Goal: Find specific page/section

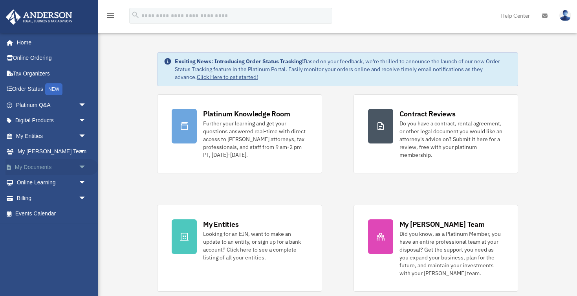
click at [84, 165] on span "arrow_drop_down" at bounding box center [87, 167] width 16 height 16
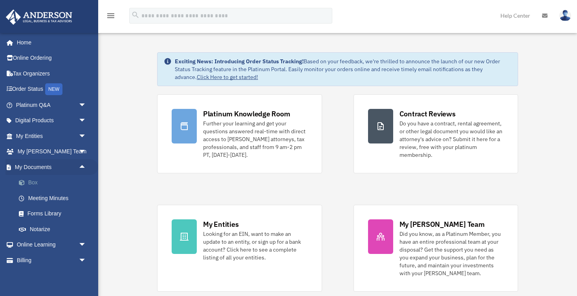
click at [50, 182] on link "Box" at bounding box center [54, 183] width 87 height 16
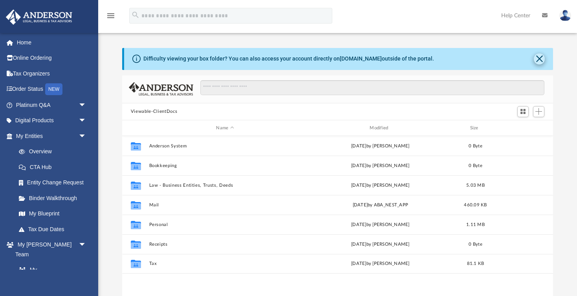
scroll to position [179, 431]
click at [539, 60] on button "Close" at bounding box center [539, 58] width 11 height 11
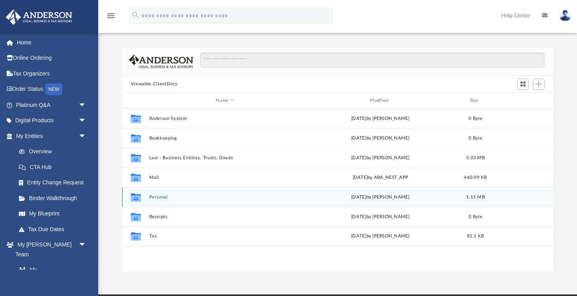
click at [158, 197] on button "Personal" at bounding box center [225, 196] width 152 height 5
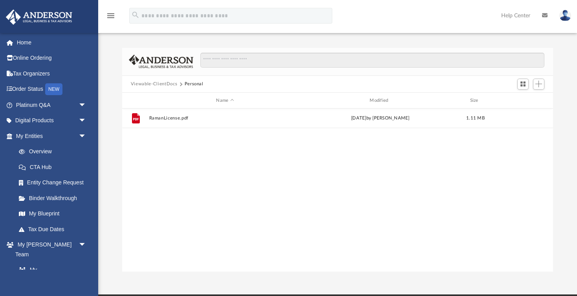
click at [154, 84] on button "Viewable-ClientDocs" at bounding box center [154, 83] width 46 height 7
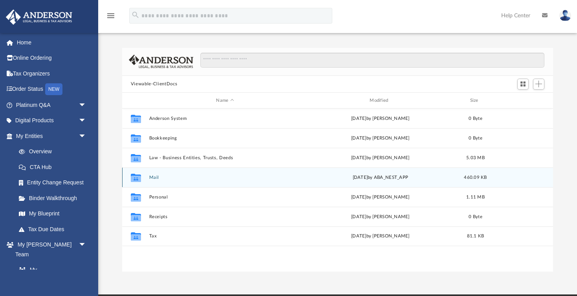
click at [153, 177] on button "Mail" at bounding box center [225, 177] width 152 height 5
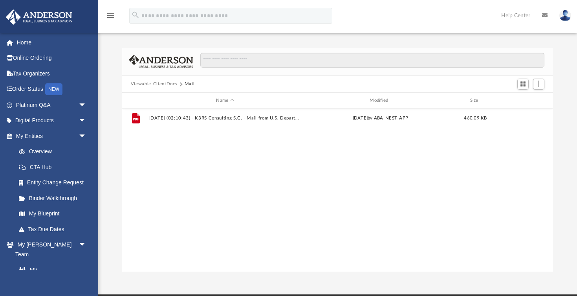
click at [164, 81] on button "Viewable-ClientDocs" at bounding box center [154, 83] width 46 height 7
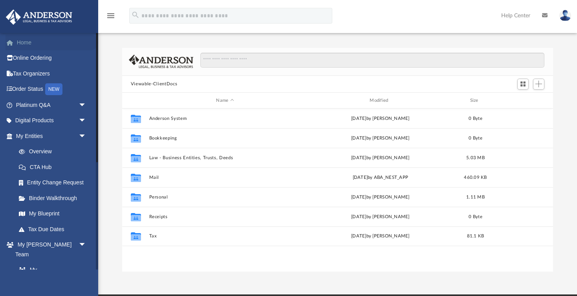
click at [34, 46] on link "Home" at bounding box center [51, 43] width 93 height 16
